Goal: Information Seeking & Learning: Learn about a topic

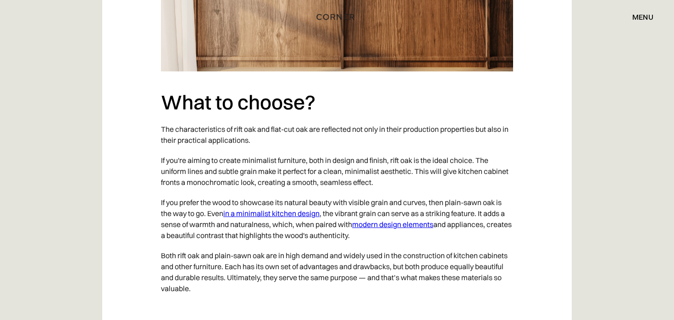
scroll to position [2810, 0]
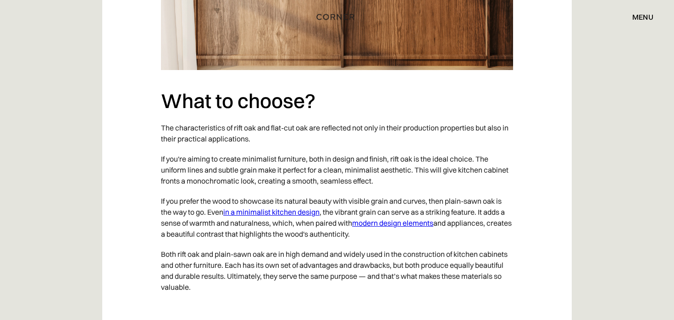
click at [264, 208] on link "in a minimalist kitchen design" at bounding box center [271, 212] width 96 height 9
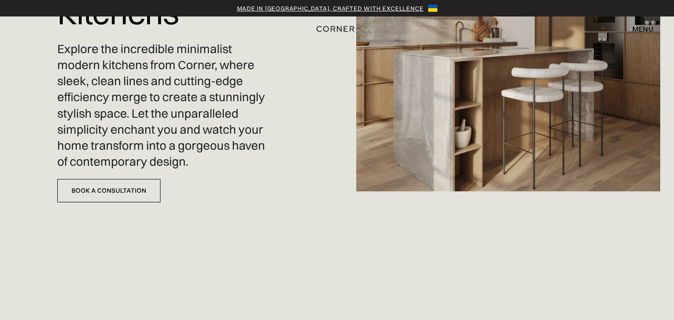
scroll to position [129, 0]
click at [439, 154] on img at bounding box center [508, 31] width 304 height 320
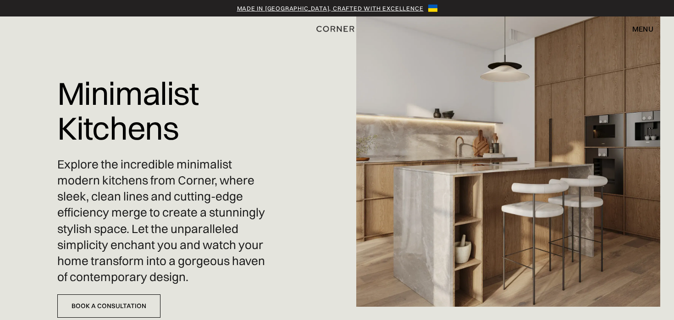
scroll to position [14, 0]
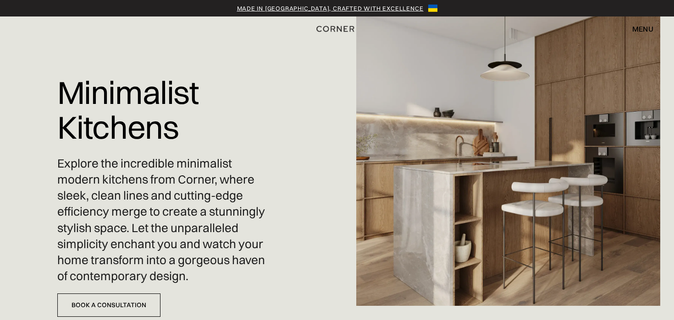
click at [647, 27] on div "menu" at bounding box center [642, 28] width 21 height 7
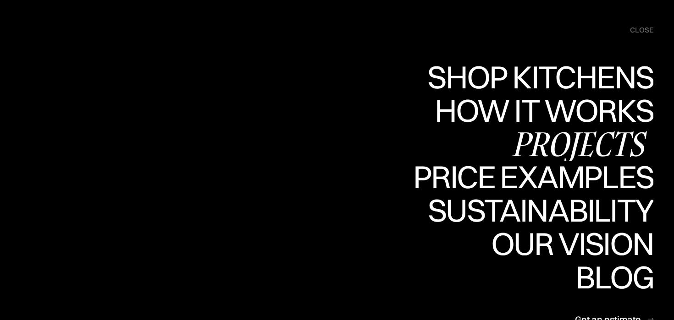
click at [557, 149] on div "Projects" at bounding box center [579, 144] width 149 height 32
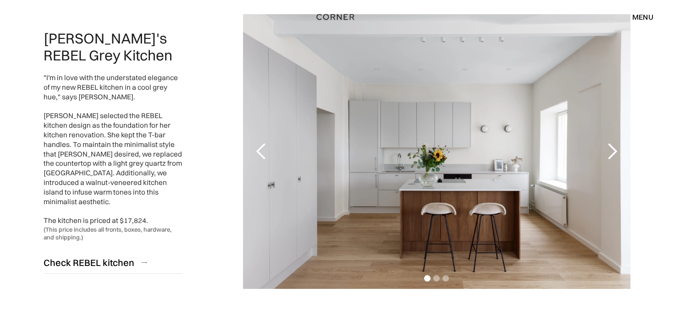
scroll to position [132, 0]
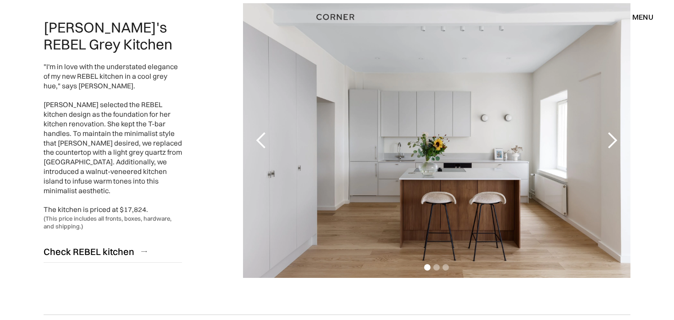
click at [612, 141] on div "next slide" at bounding box center [612, 141] width 18 height 18
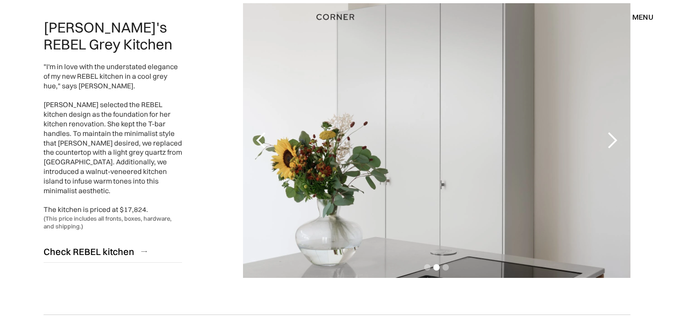
click at [612, 141] on div "next slide" at bounding box center [612, 141] width 18 height 18
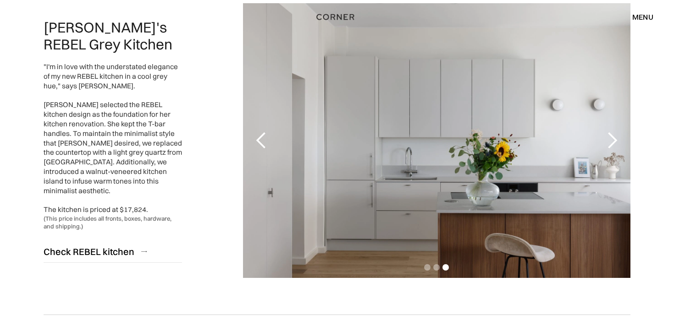
click at [612, 141] on div "next slide" at bounding box center [612, 141] width 18 height 18
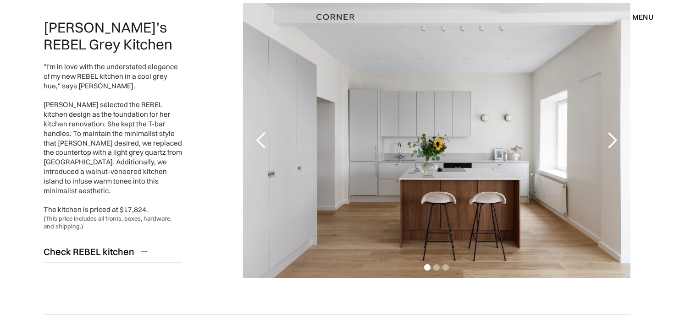
click at [612, 141] on div "next slide" at bounding box center [612, 141] width 18 height 18
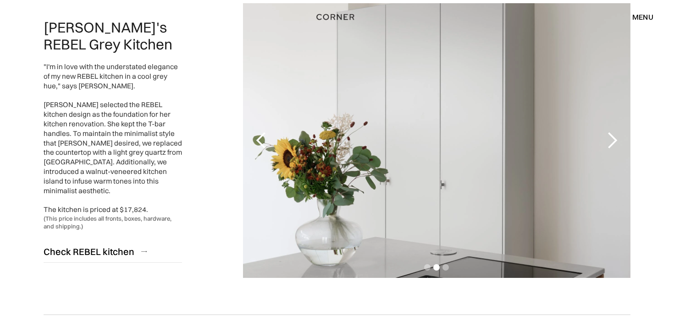
click at [612, 141] on div "next slide" at bounding box center [612, 141] width 18 height 18
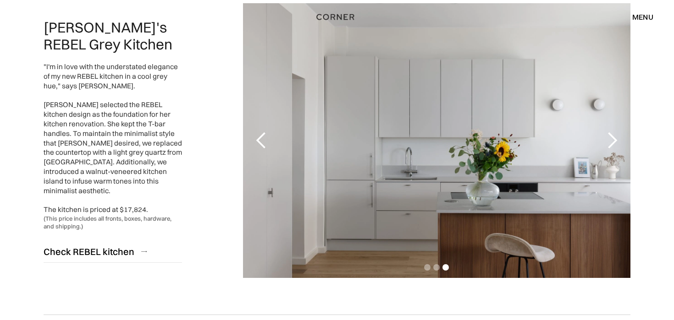
click at [612, 141] on div "next slide" at bounding box center [612, 141] width 18 height 18
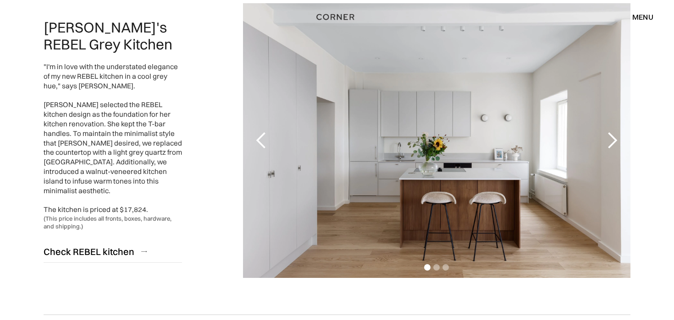
click at [612, 141] on div "next slide" at bounding box center [612, 141] width 18 height 18
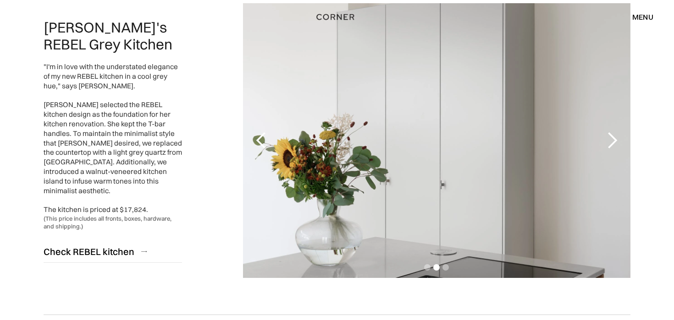
click at [612, 141] on div "next slide" at bounding box center [612, 141] width 18 height 18
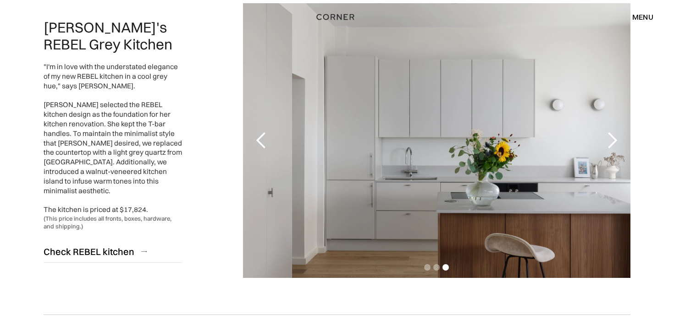
click at [612, 141] on div "next slide" at bounding box center [612, 141] width 18 height 18
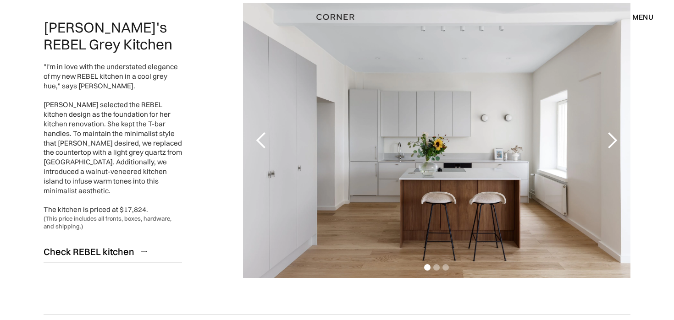
click at [612, 141] on div "next slide" at bounding box center [612, 141] width 18 height 18
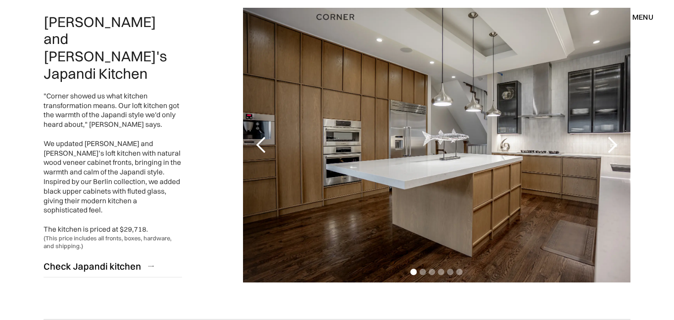
scroll to position [457, 0]
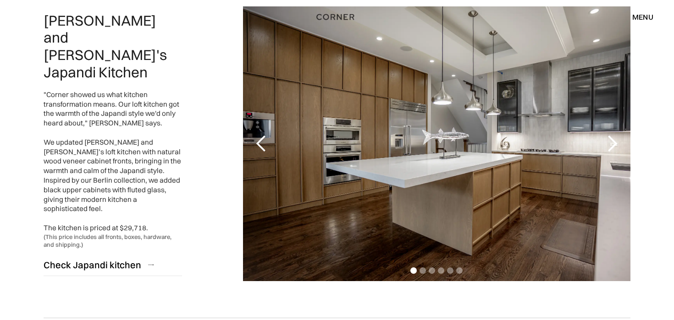
click at [614, 144] on div "next slide" at bounding box center [612, 144] width 18 height 18
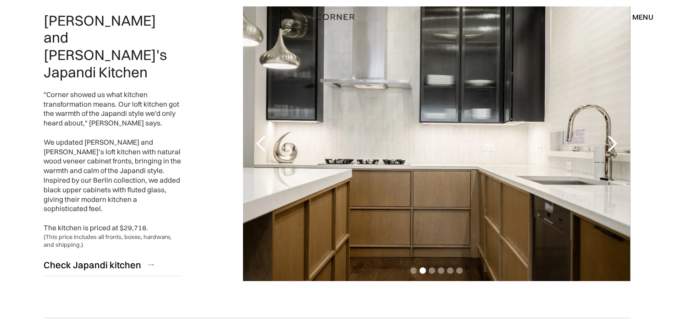
click at [614, 144] on div "next slide" at bounding box center [612, 144] width 18 height 18
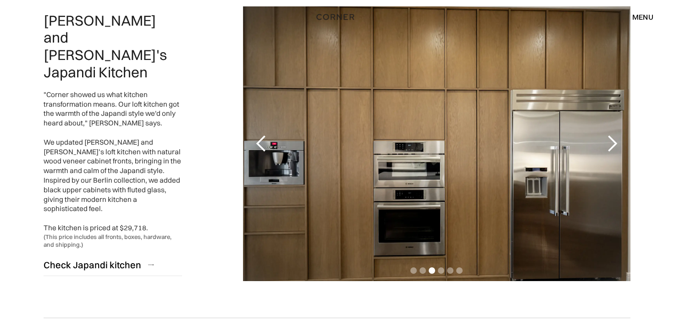
click at [614, 144] on div "next slide" at bounding box center [612, 144] width 18 height 18
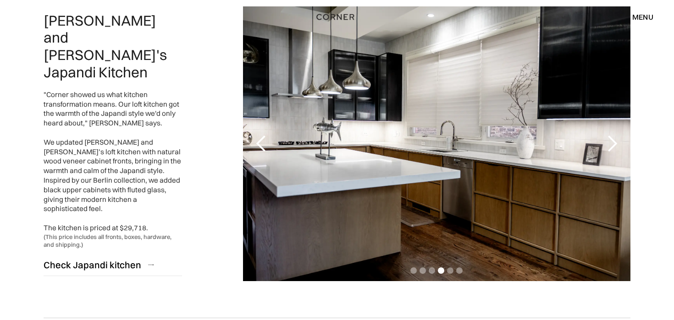
click at [614, 144] on div "next slide" at bounding box center [612, 144] width 18 height 18
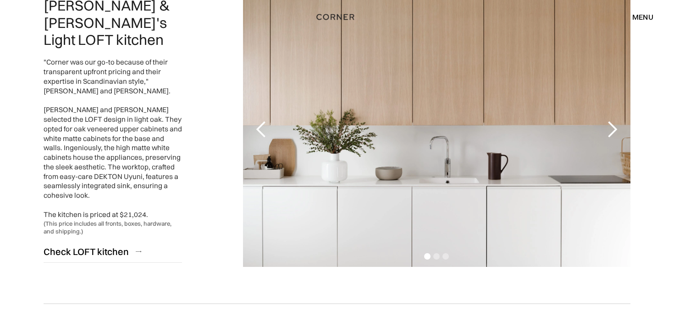
scroll to position [821, 0]
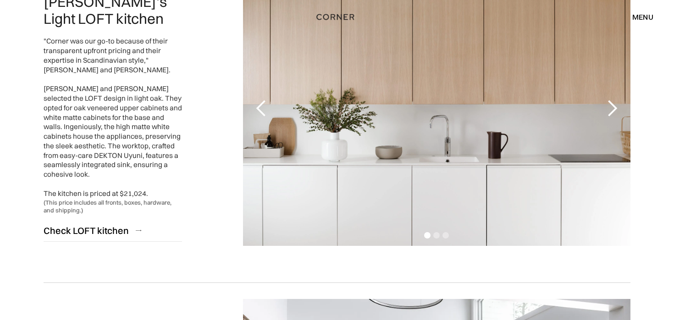
click at [613, 114] on div "next slide" at bounding box center [612, 108] width 18 height 18
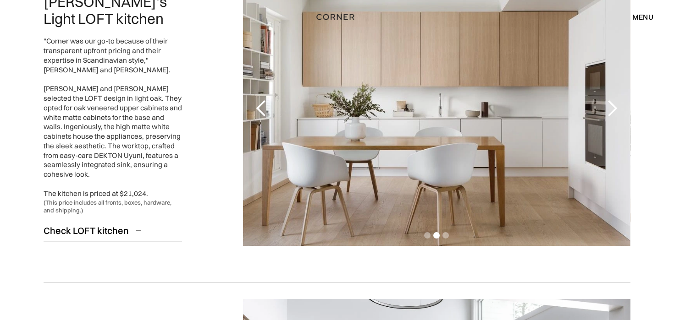
click at [613, 114] on div "next slide" at bounding box center [612, 108] width 18 height 18
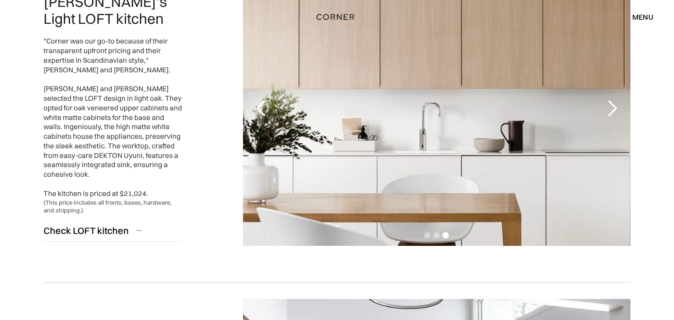
click at [613, 114] on div "next slide" at bounding box center [612, 108] width 18 height 18
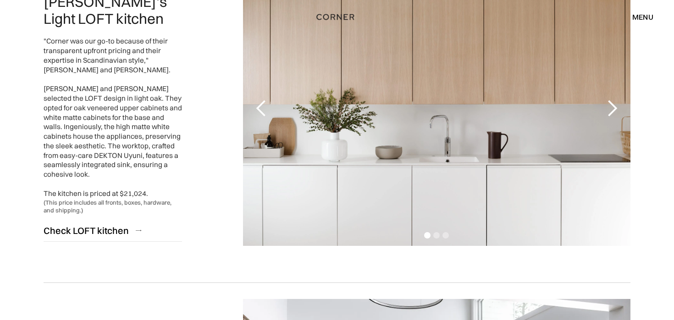
click at [613, 114] on div "next slide" at bounding box center [612, 108] width 18 height 18
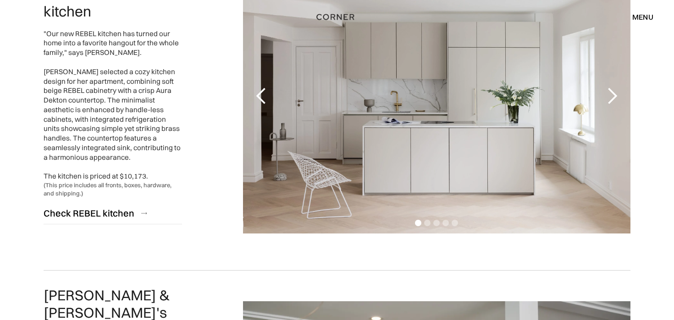
scroll to position [1490, 0]
click at [616, 97] on div "next slide" at bounding box center [612, 96] width 18 height 18
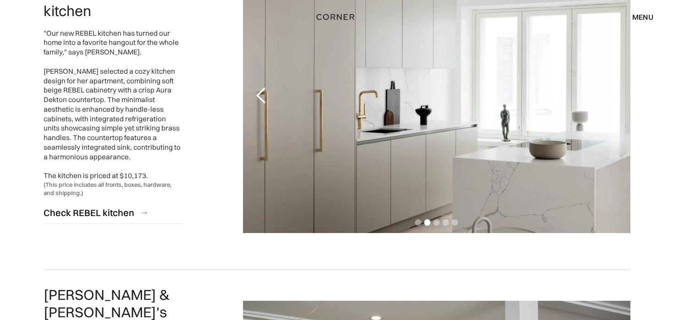
click at [616, 97] on div "next slide" at bounding box center [612, 96] width 18 height 18
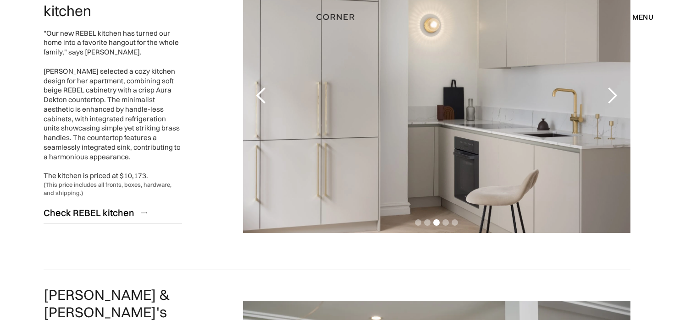
click at [616, 97] on div "next slide" at bounding box center [612, 96] width 18 height 18
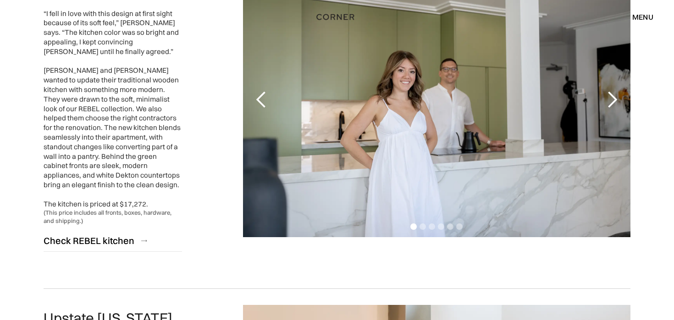
scroll to position [1834, 0]
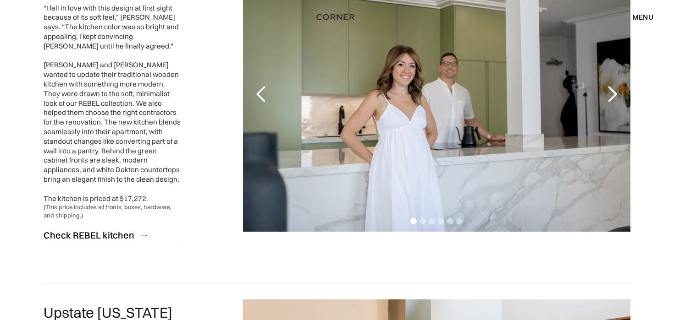
click at [613, 85] on div "next slide" at bounding box center [612, 94] width 18 height 18
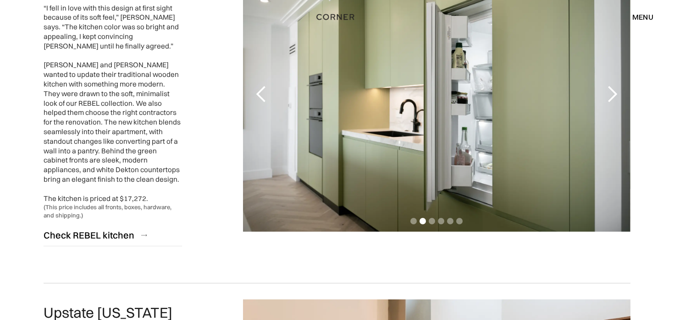
click at [613, 85] on div "next slide" at bounding box center [612, 94] width 18 height 18
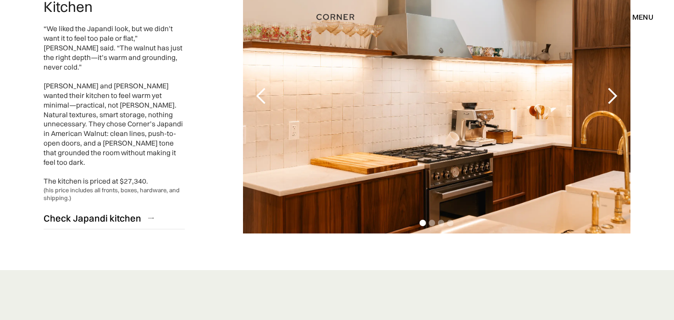
scroll to position [2154, 0]
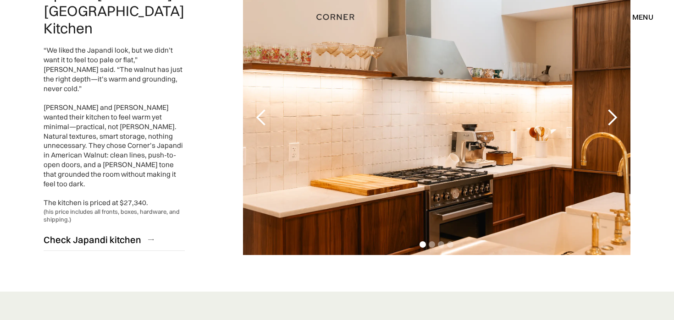
click at [613, 109] on div "next slide" at bounding box center [612, 118] width 18 height 18
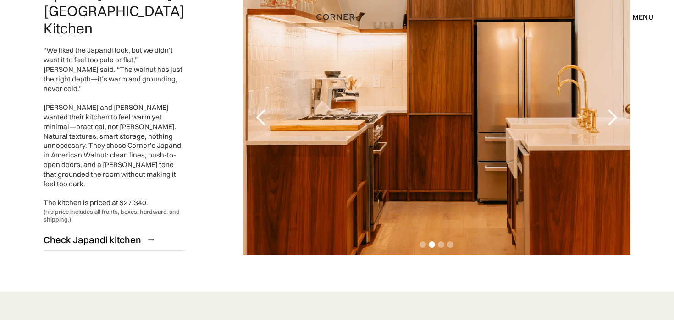
click at [613, 109] on div "next slide" at bounding box center [612, 118] width 18 height 18
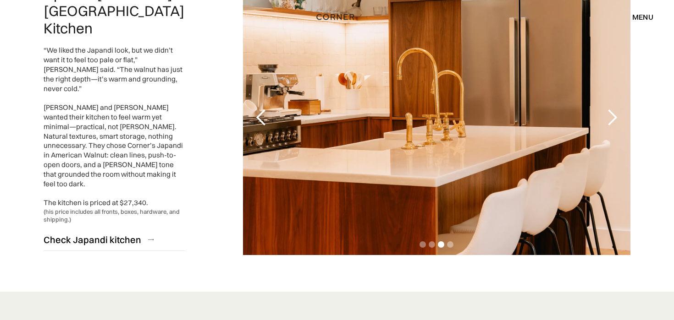
click at [613, 109] on div "next slide" at bounding box center [612, 118] width 18 height 18
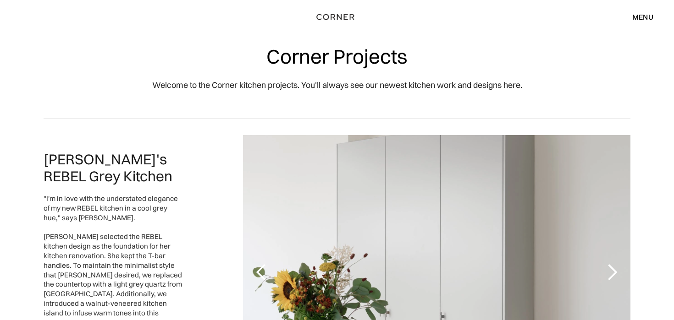
scroll to position [0, 0]
click at [642, 16] on div "menu" at bounding box center [642, 16] width 21 height 7
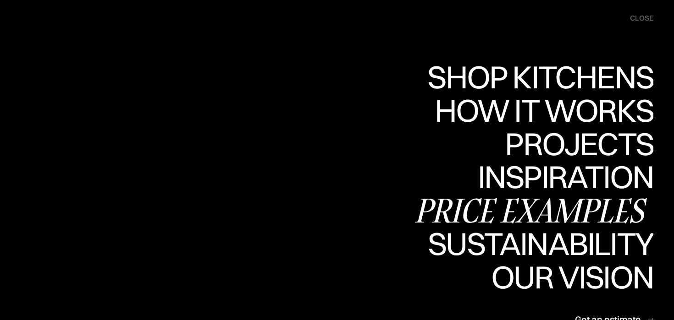
click at [552, 210] on div "Price examples" at bounding box center [533, 210] width 240 height 32
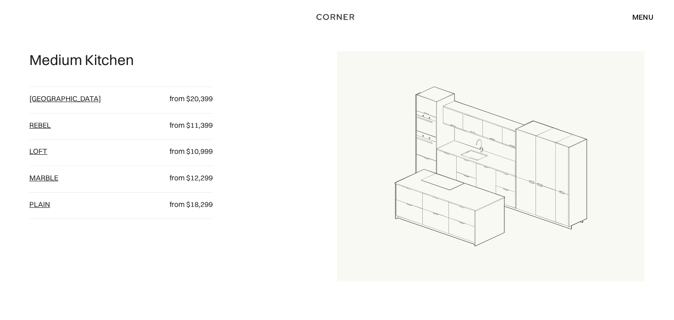
scroll to position [674, 0]
click at [37, 209] on link "plain" at bounding box center [39, 204] width 21 height 9
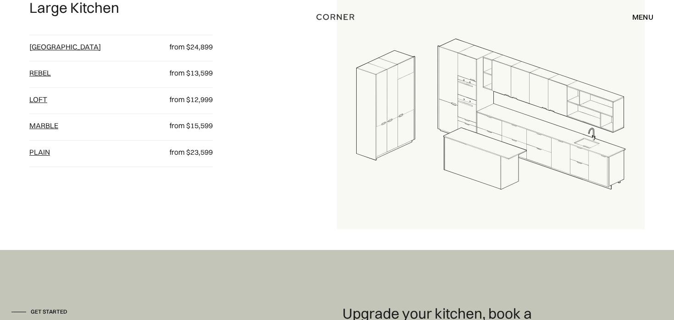
scroll to position [1041, 0]
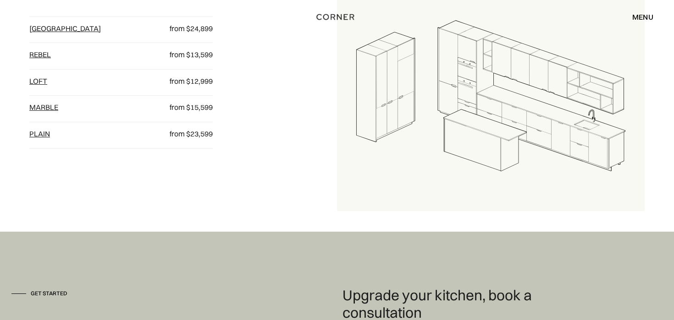
click at [39, 138] on link "plain" at bounding box center [39, 133] width 21 height 9
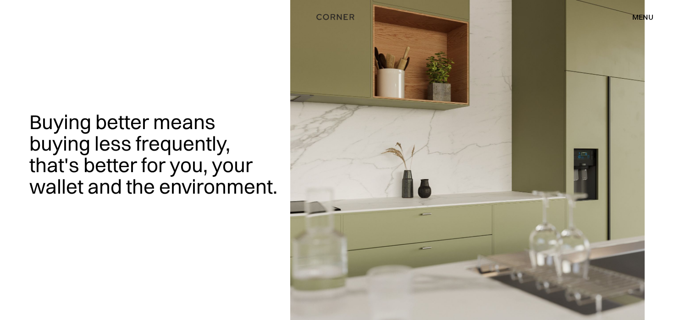
scroll to position [0, 0]
click at [640, 21] on div "menu" at bounding box center [642, 16] width 21 height 7
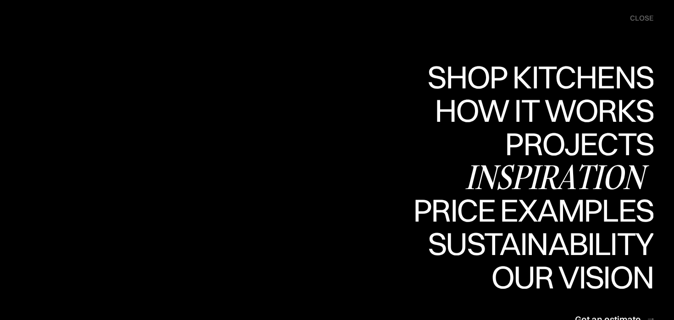
click at [557, 173] on div "Inspiration" at bounding box center [559, 177] width 188 height 32
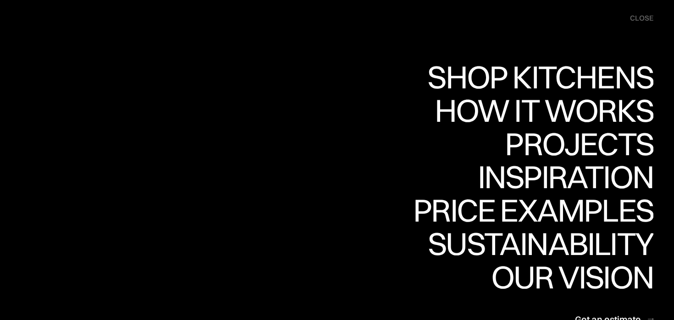
click at [639, 19] on div "close" at bounding box center [641, 18] width 23 height 10
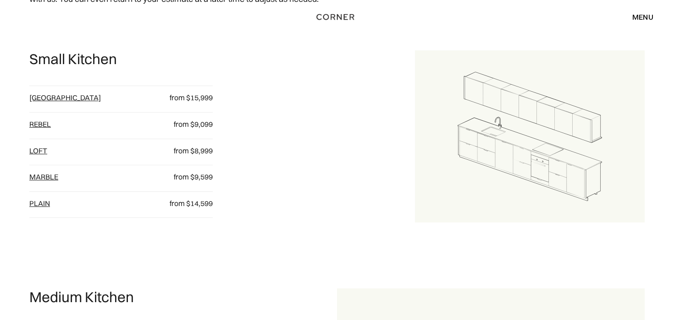
scroll to position [439, 0]
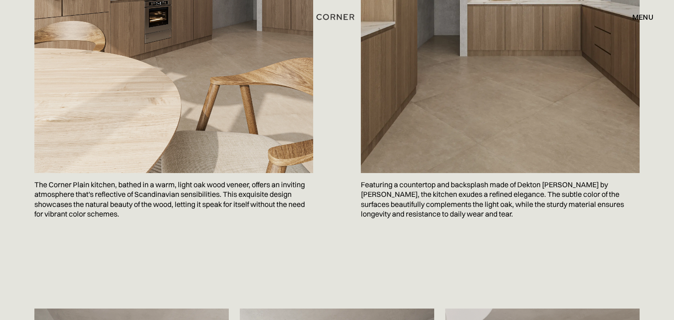
scroll to position [1192, 0]
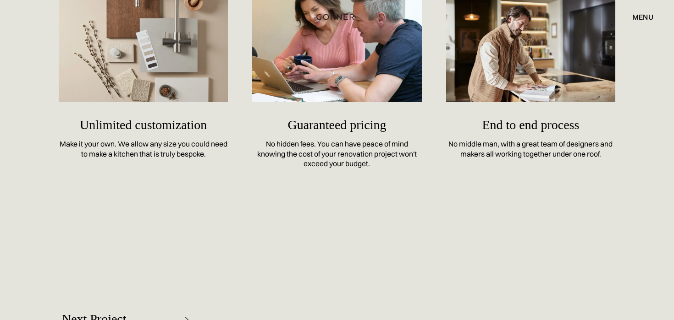
scroll to position [4082, 0]
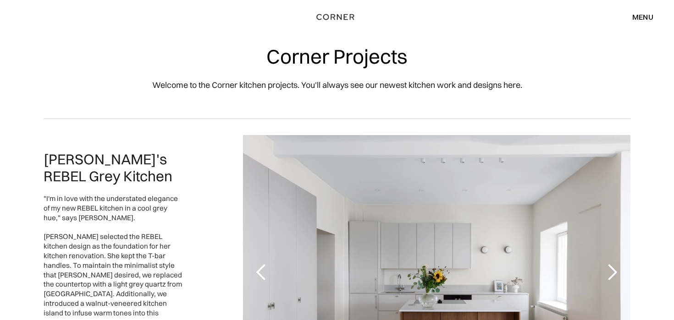
click at [643, 14] on div "menu" at bounding box center [642, 16] width 21 height 7
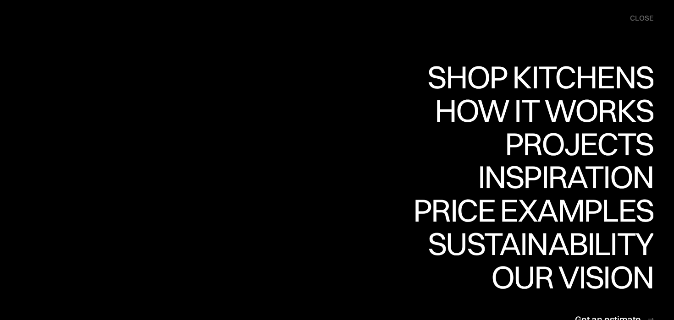
scroll to position [146, 0]
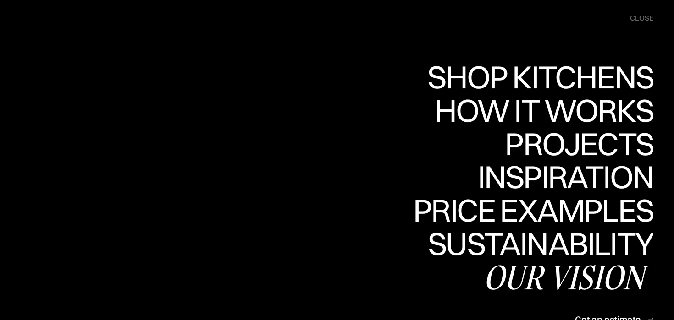
click at [527, 274] on div "Our vision" at bounding box center [568, 277] width 170 height 32
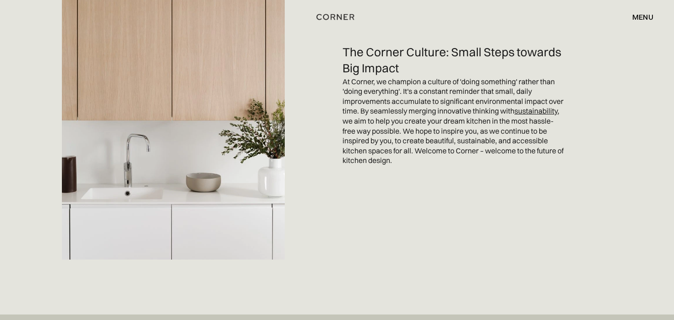
scroll to position [2120, 0]
